Goal: Find contact information: Find contact information

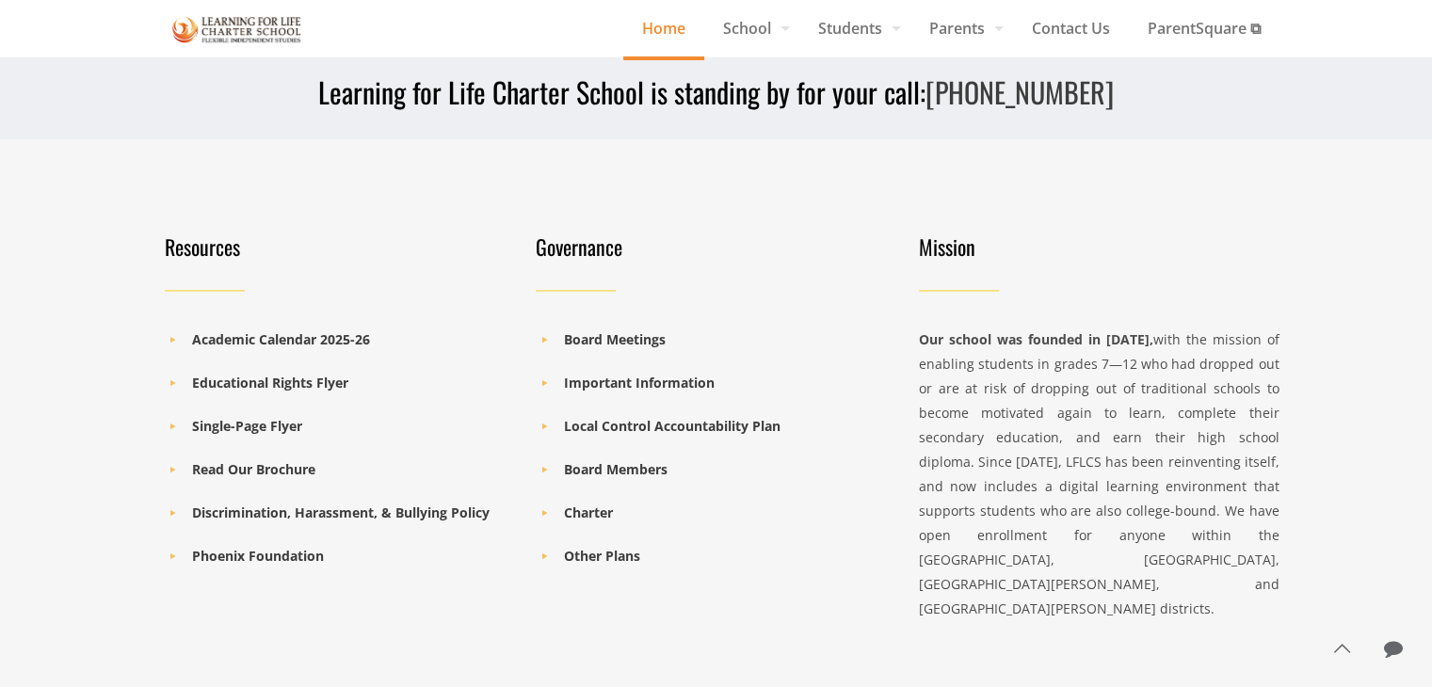
scroll to position [2679, 0]
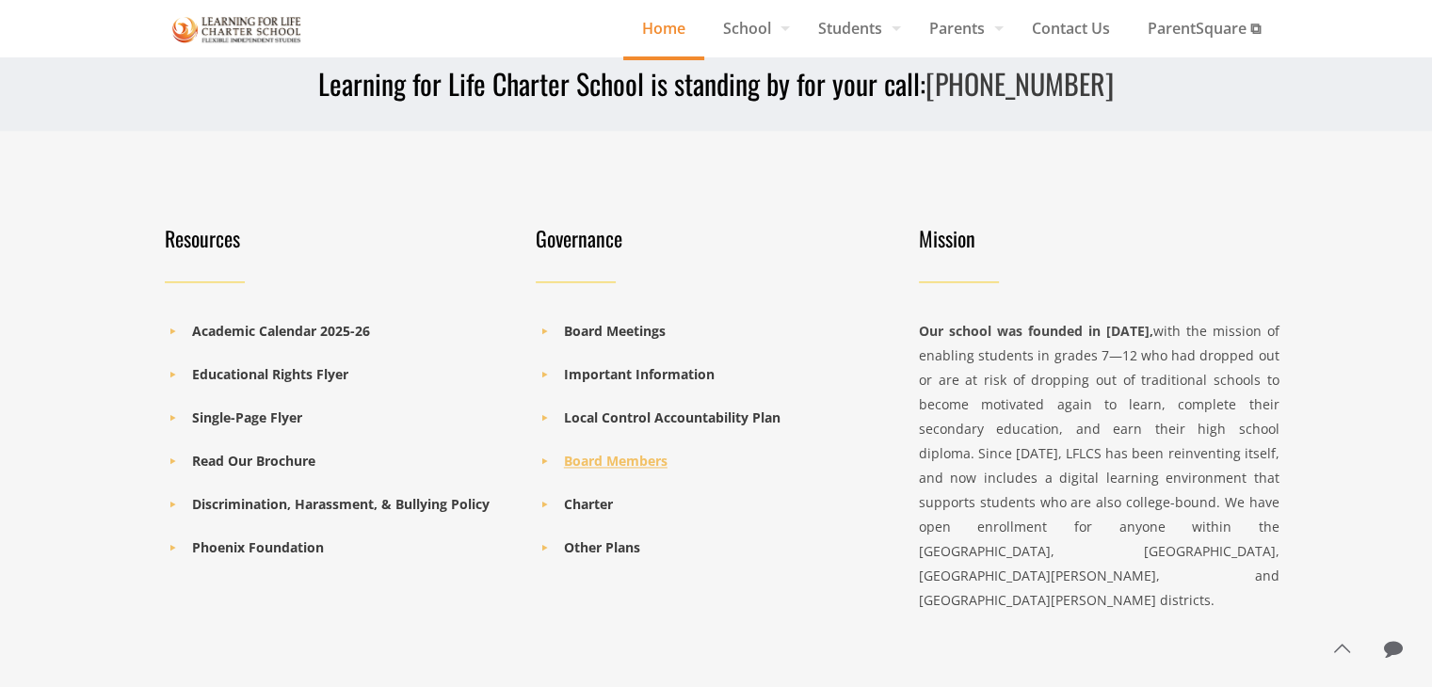
click at [639, 457] on b "Board Members" at bounding box center [616, 461] width 104 height 18
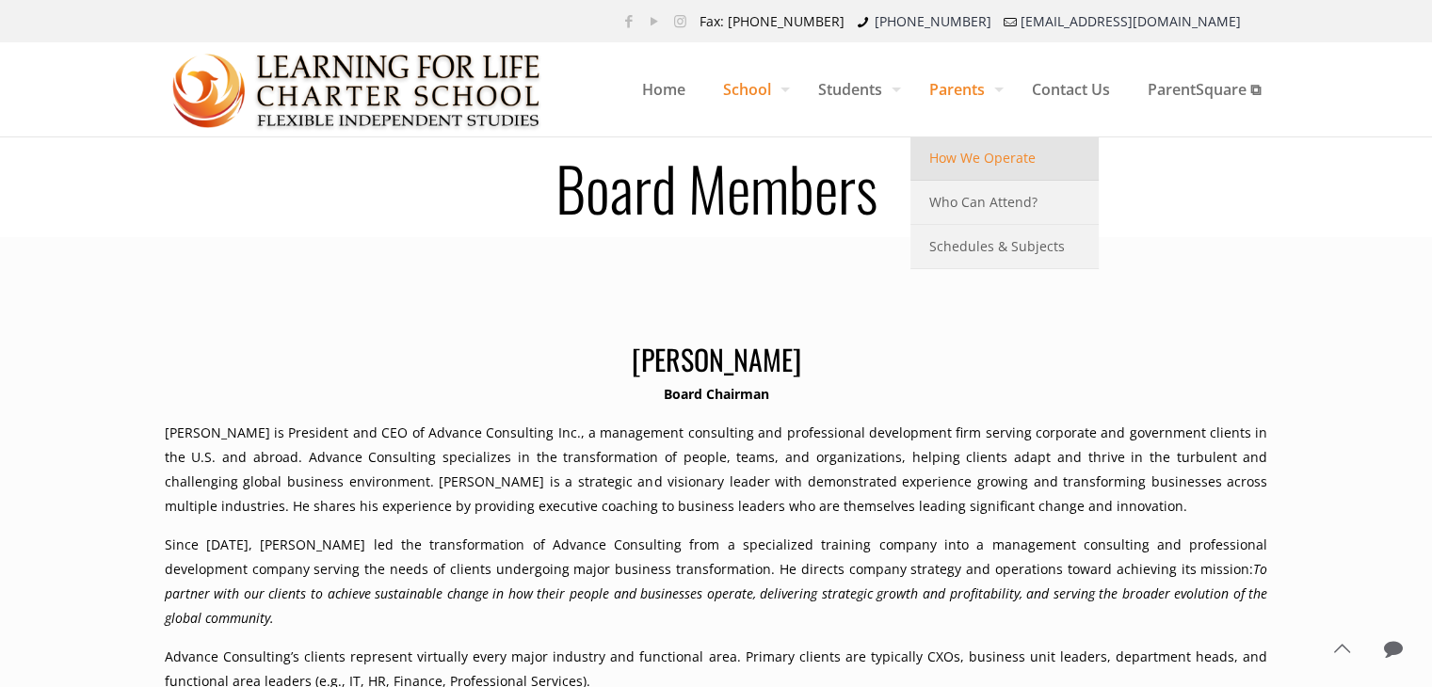
click at [979, 155] on span "How We Operate" at bounding box center [982, 158] width 106 height 24
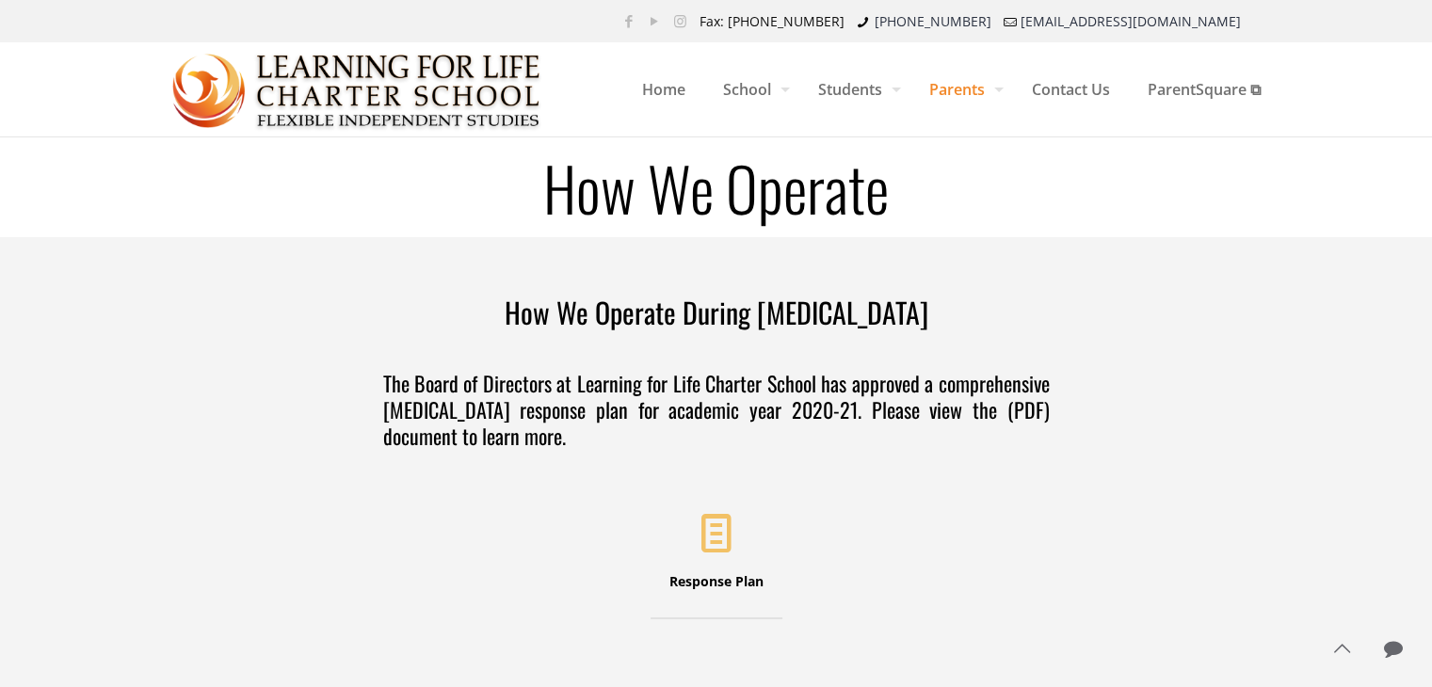
click at [986, 88] on link "Parents" at bounding box center [961, 89] width 103 height 94
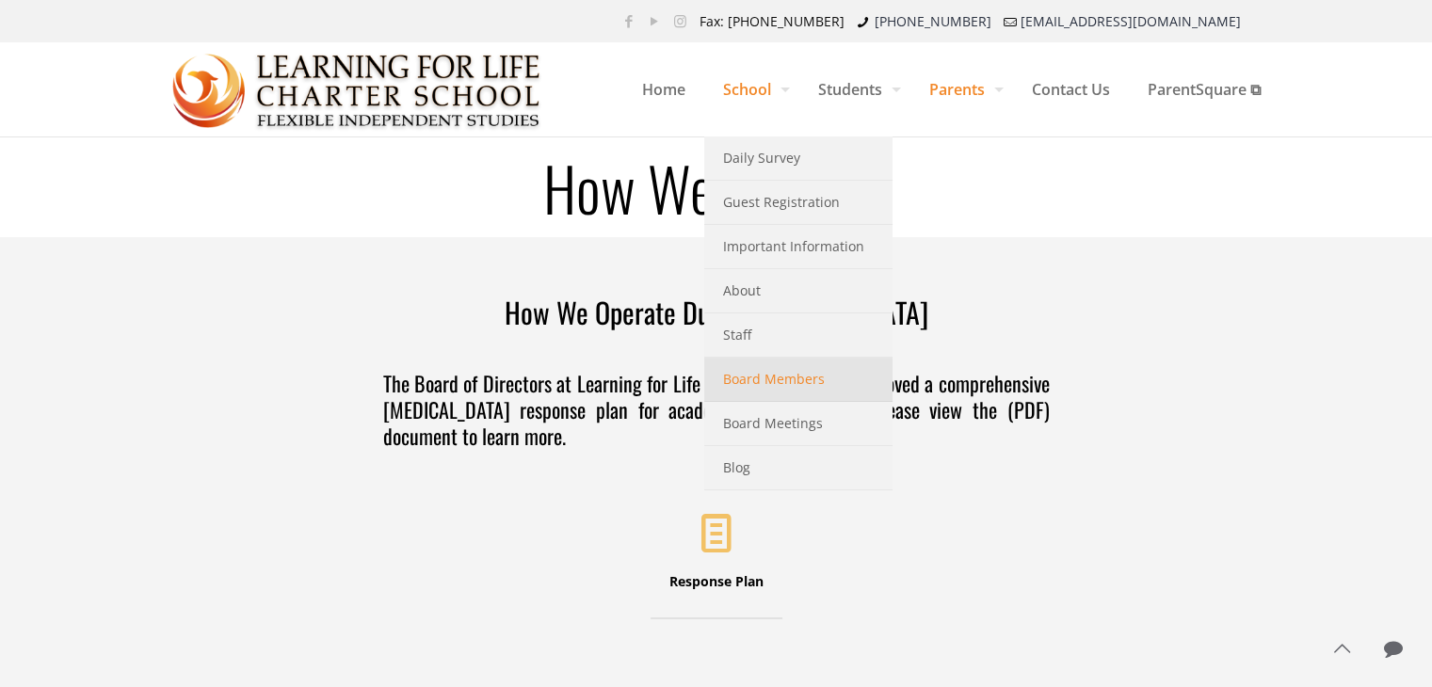
click at [783, 371] on span "Board Members" at bounding box center [774, 379] width 102 height 24
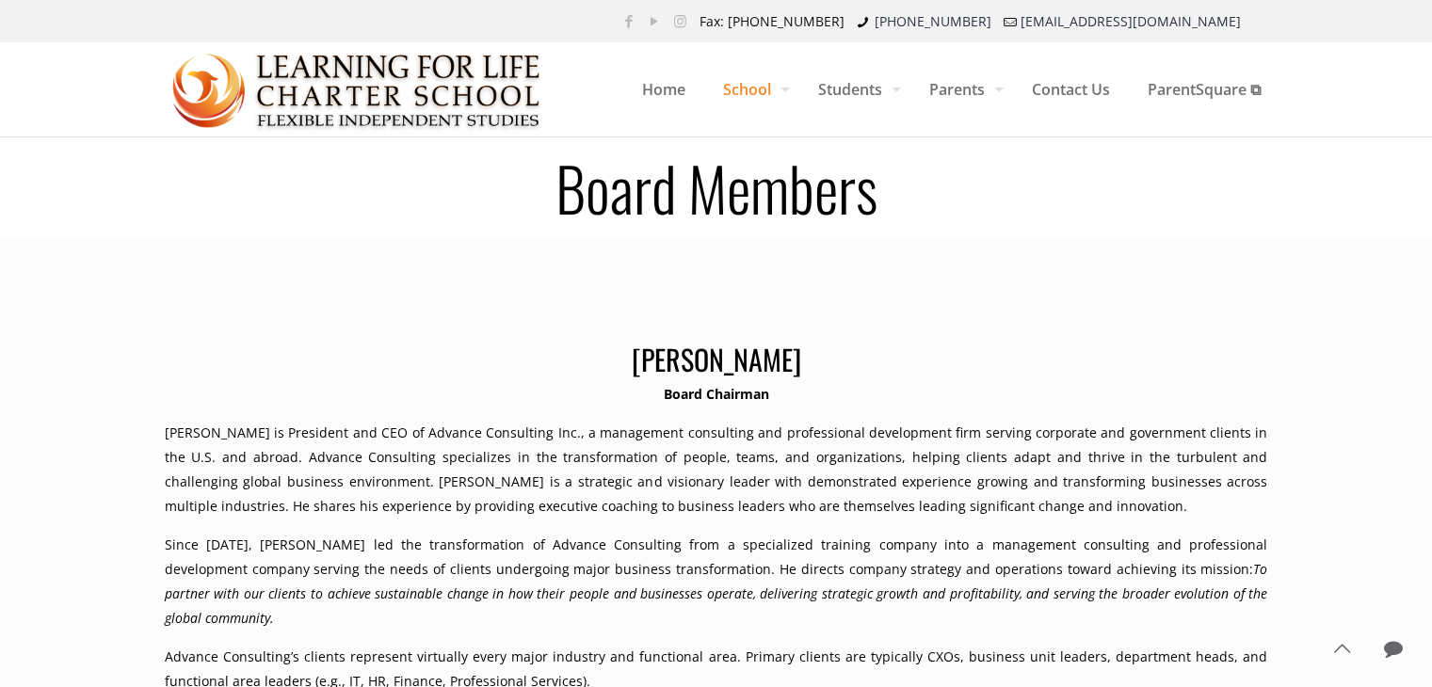
scroll to position [8, 0]
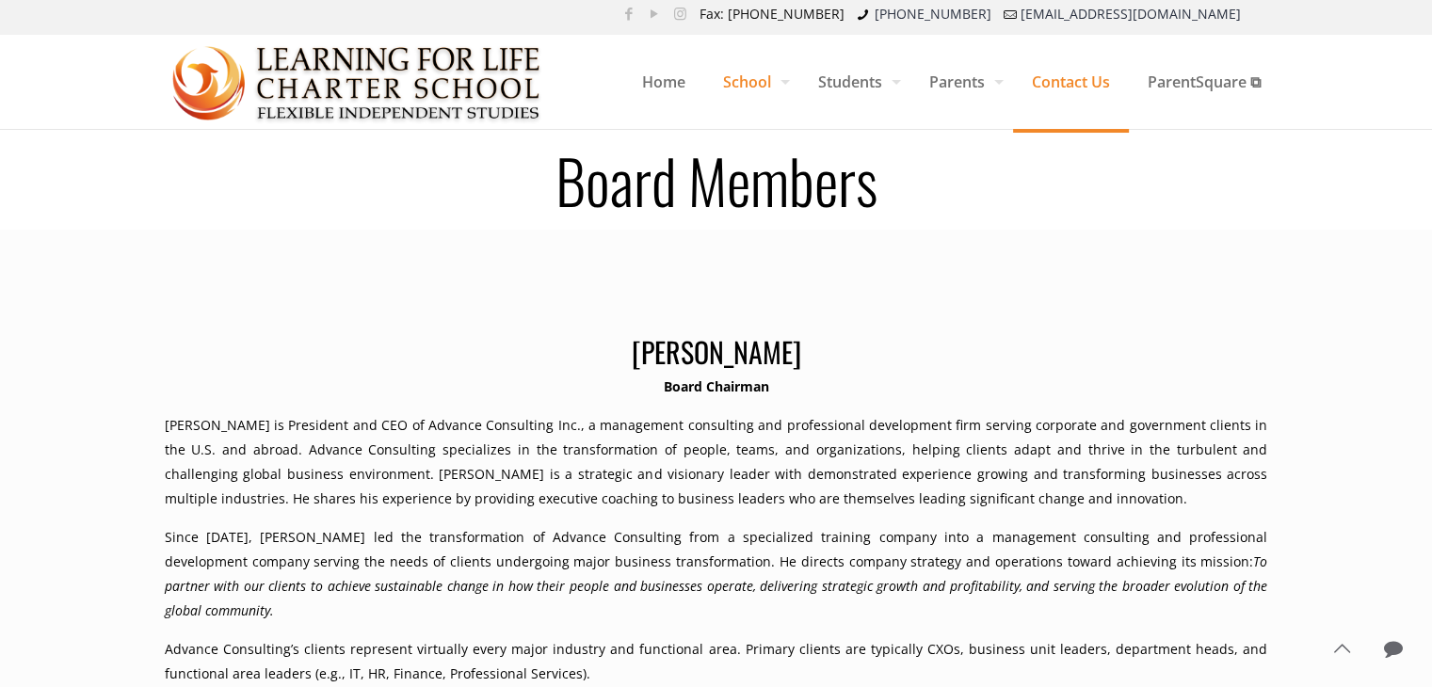
click at [1077, 88] on span "Contact Us" at bounding box center [1071, 82] width 116 height 56
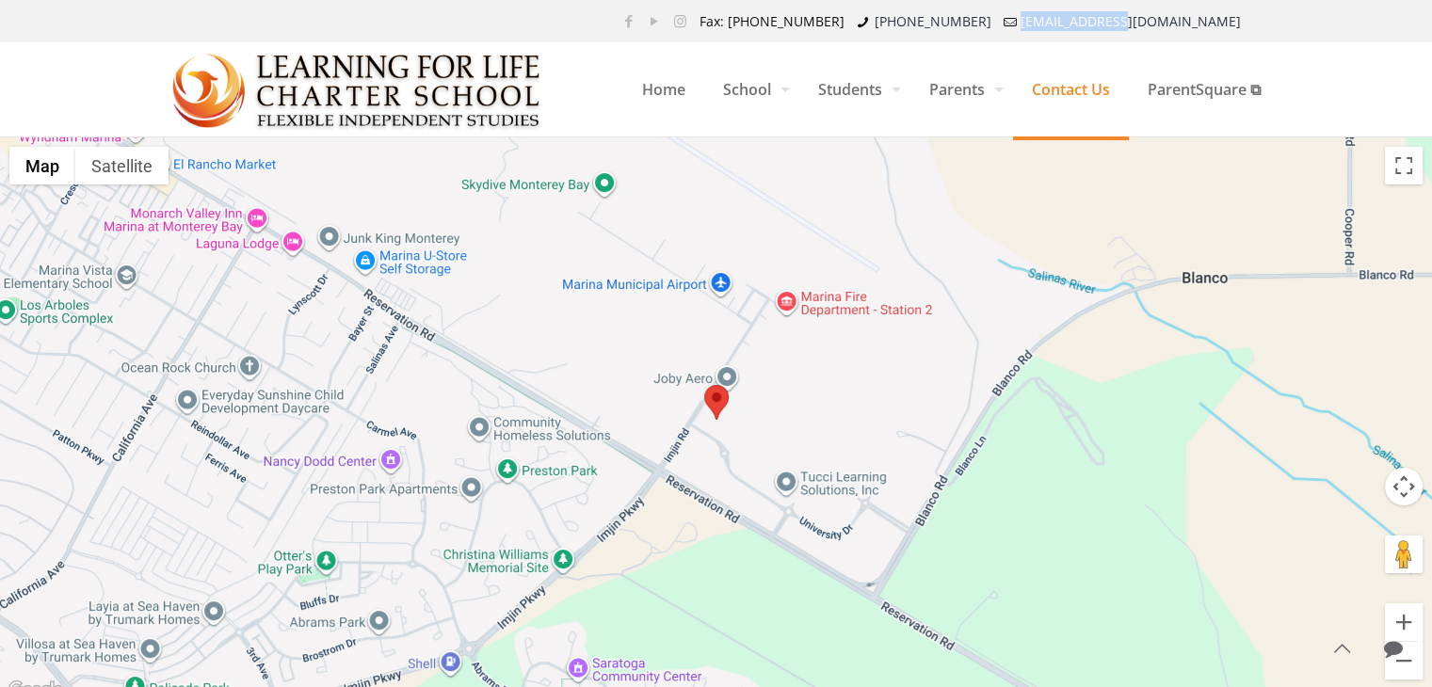
drag, startPoint x: 1254, startPoint y: 23, endPoint x: 1157, endPoint y: 32, distance: 97.4
click at [1157, 32] on ul "Fax: [PHONE_NUMBER] [PHONE_NUMBER] [EMAIL_ADDRESS][DOMAIN_NAME]" at bounding box center [975, 21] width 570 height 42
copy link "[EMAIL_ADDRESS][DOMAIN_NAME]"
